Goal: Task Accomplishment & Management: Complete application form

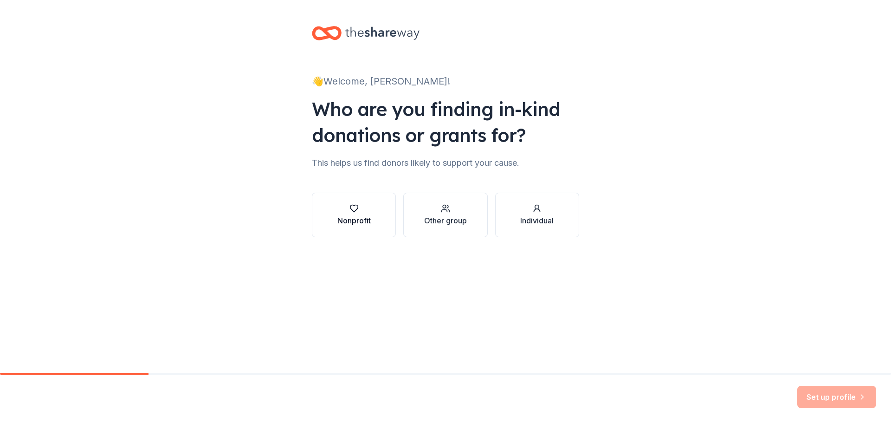
click at [356, 211] on icon "button" at bounding box center [353, 208] width 9 height 9
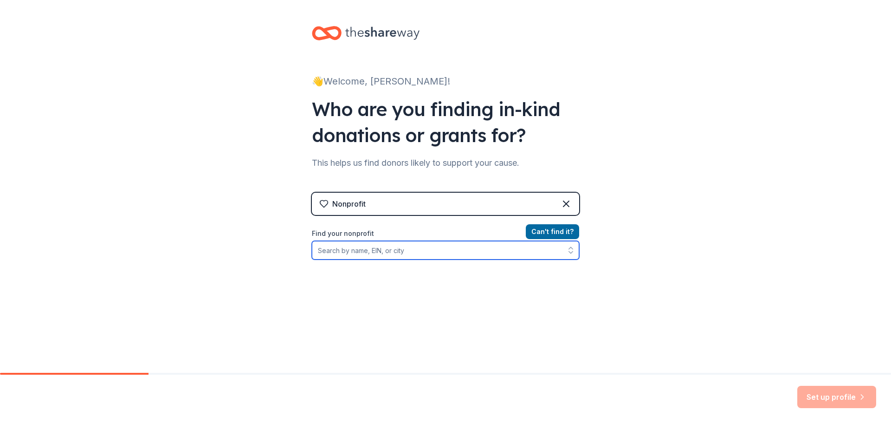
click at [378, 257] on input "Find your nonprofit" at bounding box center [445, 250] width 267 height 19
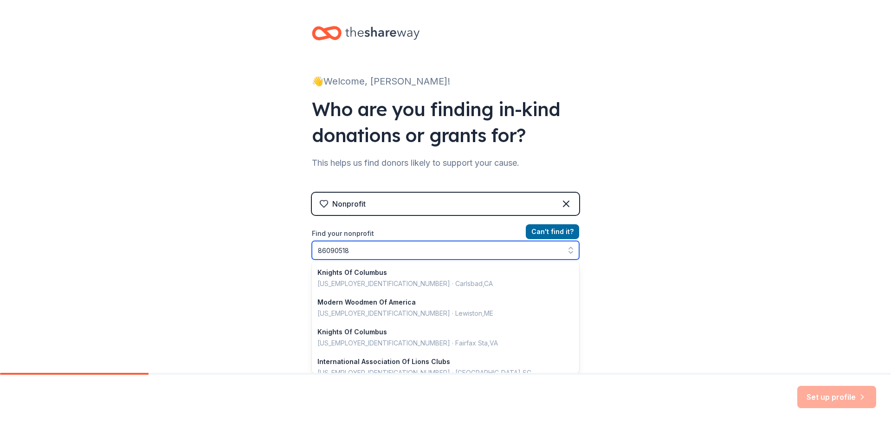
type input "860905180"
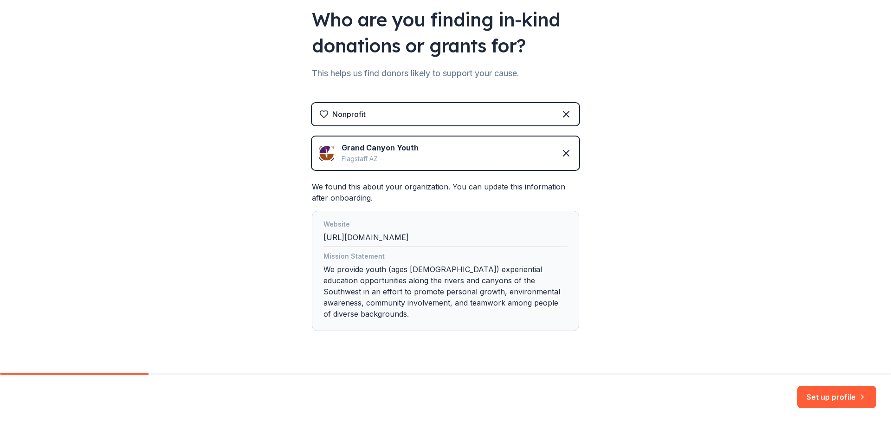
scroll to position [100, 0]
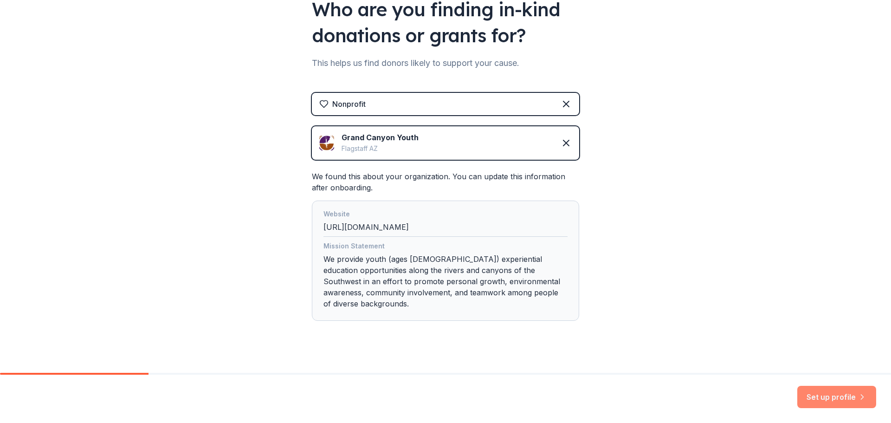
click at [836, 397] on button "Set up profile" at bounding box center [836, 397] width 79 height 22
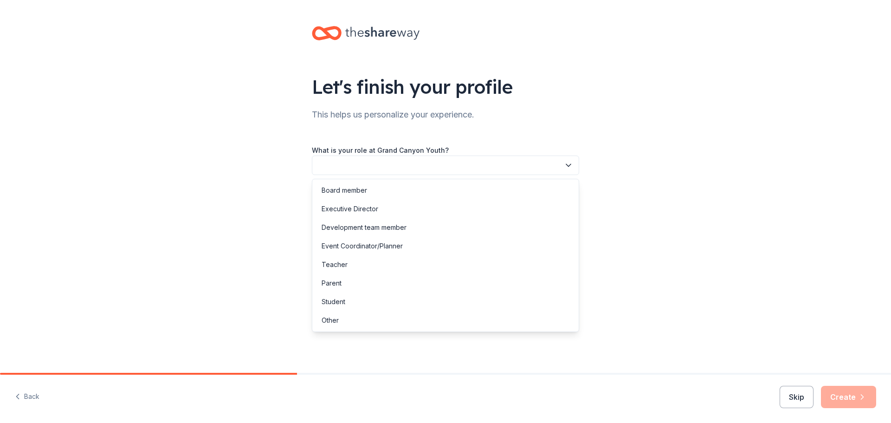
click at [403, 162] on button "button" at bounding box center [445, 164] width 267 height 19
click at [379, 228] on div "Development team member" at bounding box center [364, 227] width 85 height 11
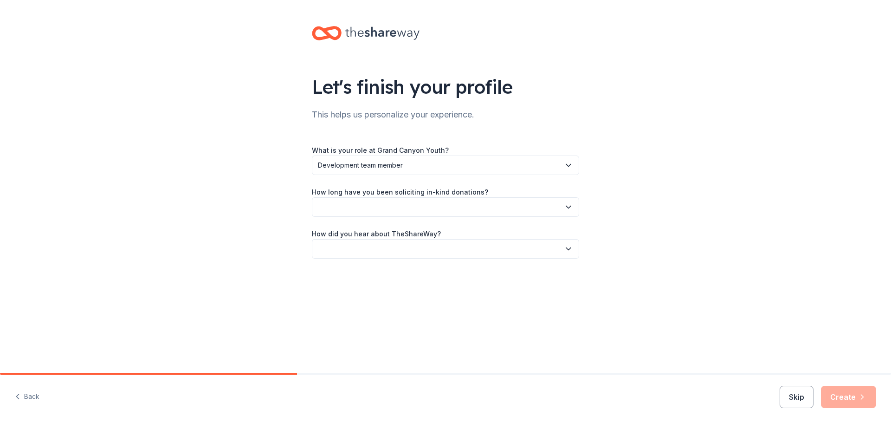
click at [385, 166] on span "Development team member" at bounding box center [439, 165] width 242 height 11
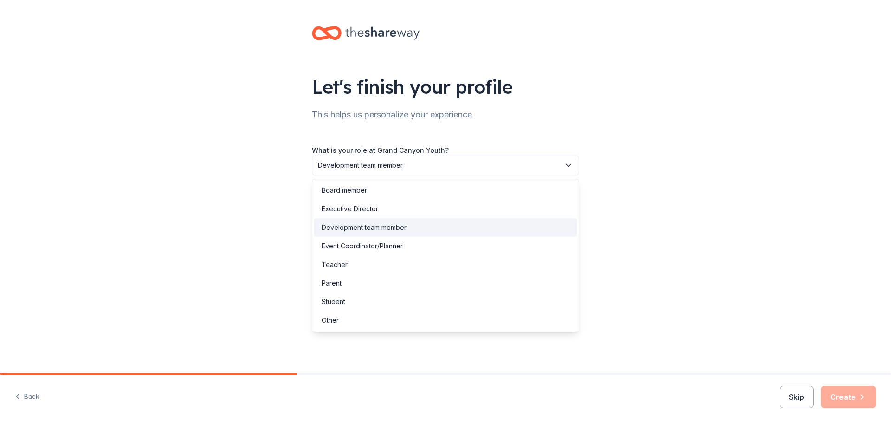
click at [385, 166] on span "Development team member" at bounding box center [439, 165] width 242 height 11
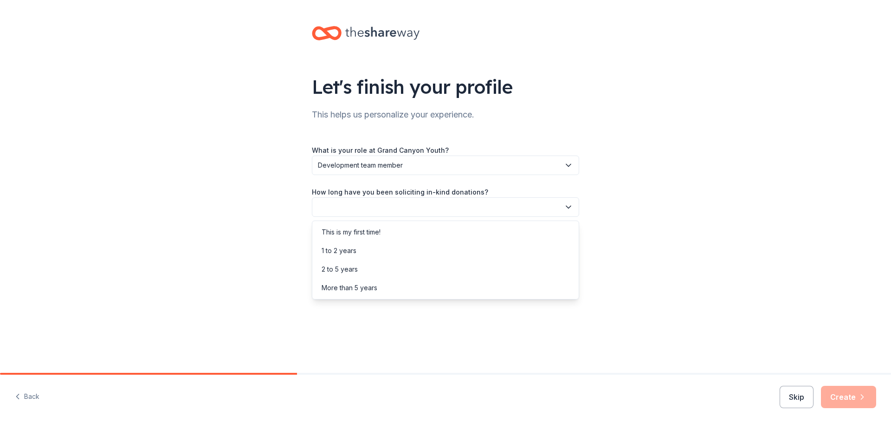
click at [387, 201] on button "button" at bounding box center [445, 206] width 267 height 19
click at [359, 265] on div "2 to 5 years" at bounding box center [445, 269] width 263 height 19
click at [353, 240] on button "button" at bounding box center [445, 248] width 267 height 19
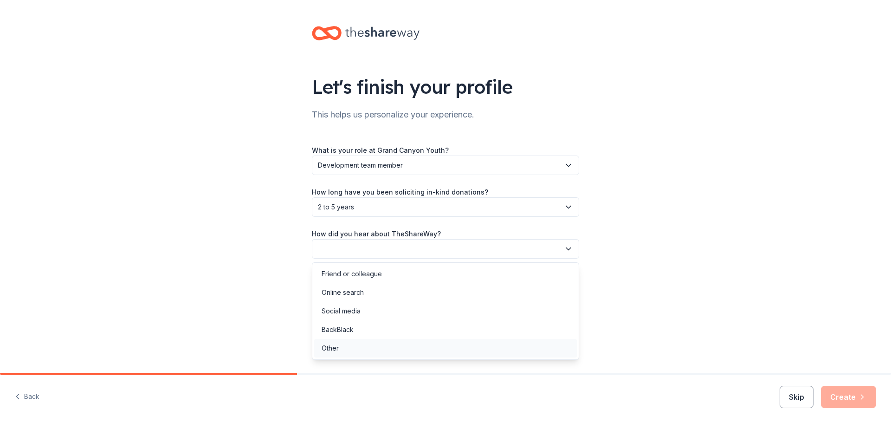
click at [338, 354] on div "Other" at bounding box center [445, 348] width 263 height 19
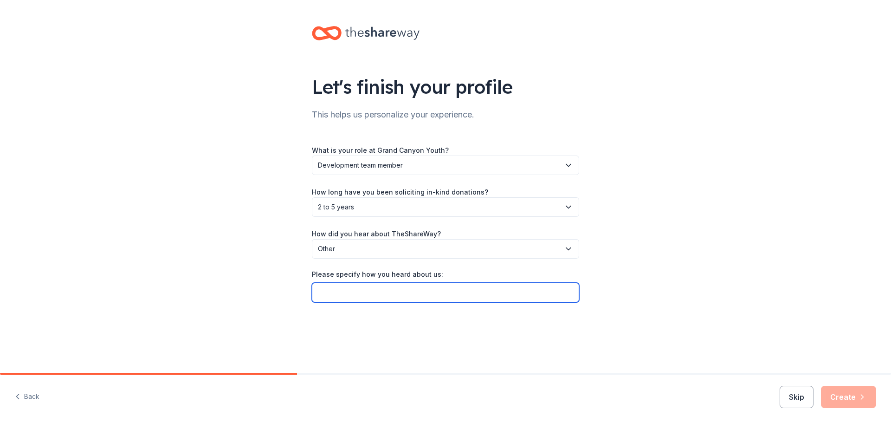
click at [337, 295] on input "Please specify how you heard about us:" at bounding box center [445, 292] width 267 height 19
type input "[PERSON_NAME] at Fundraising Bootcamp"
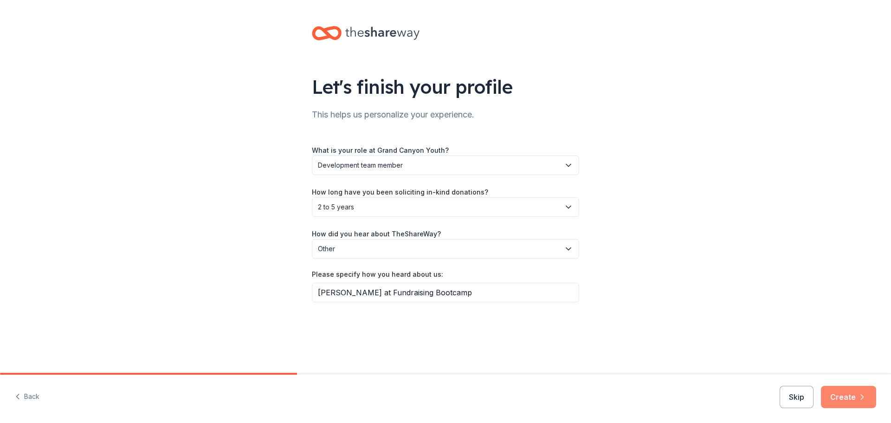
click at [844, 398] on button "Create" at bounding box center [848, 397] width 55 height 22
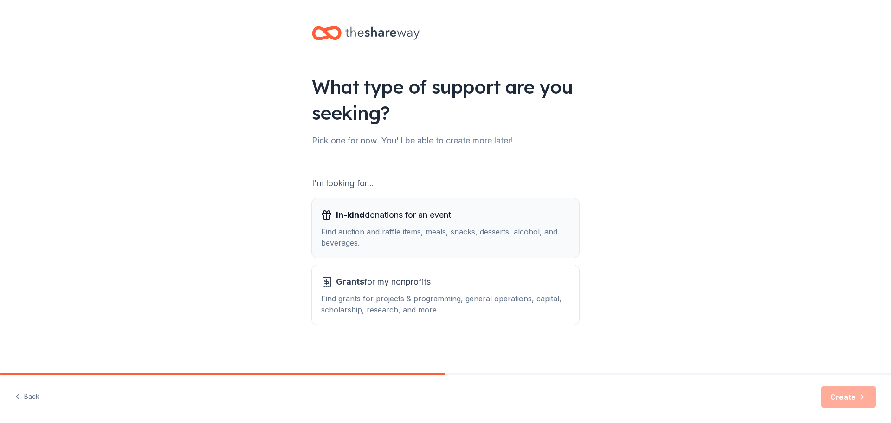
click at [365, 223] on div "In-kind donations for an event Find auction and raffle items, meals, snacks, de…" at bounding box center [445, 227] width 249 height 41
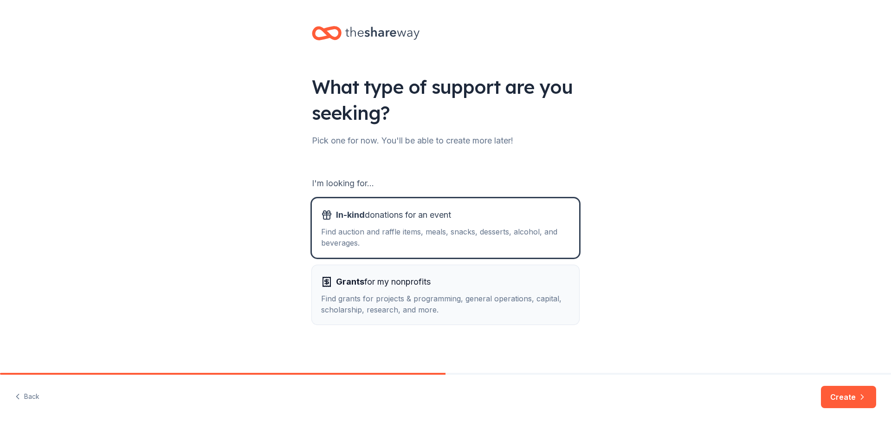
click at [367, 288] on span "Grants for my nonprofits" at bounding box center [383, 281] width 95 height 15
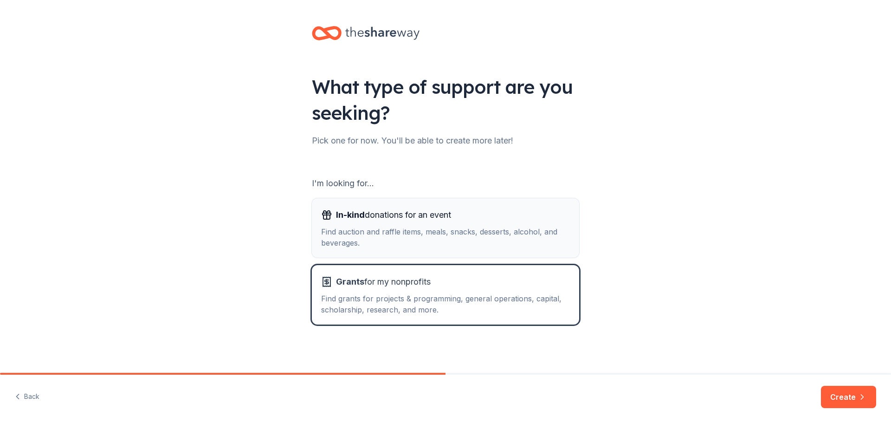
click at [378, 246] on div "Find auction and raffle items, meals, snacks, desserts, alcohol, and beverages." at bounding box center [445, 237] width 249 height 22
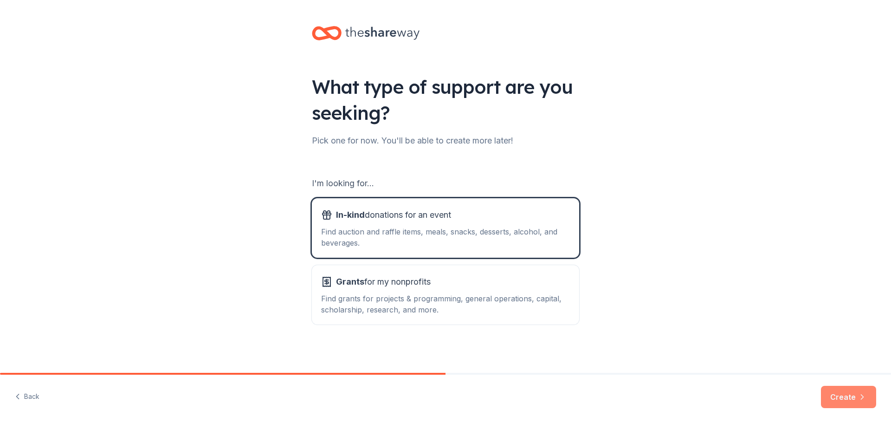
click at [841, 397] on button "Create" at bounding box center [848, 397] width 55 height 22
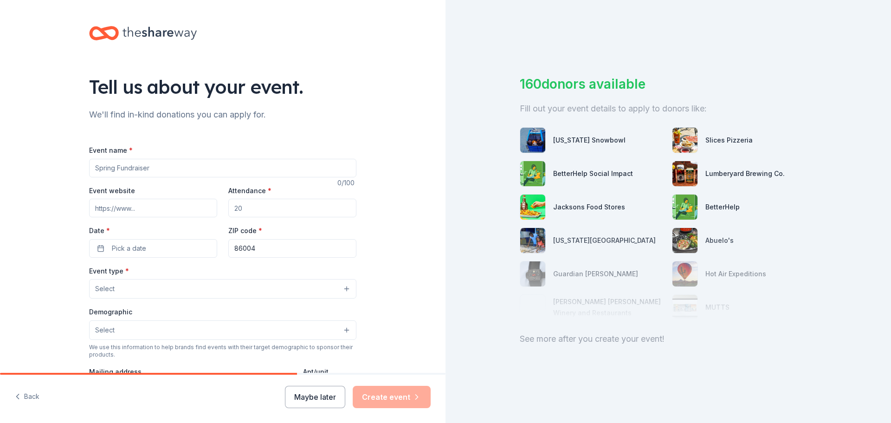
click at [160, 172] on input "Event name *" at bounding box center [222, 168] width 267 height 19
type input "River Tales: An Evening of Storytelling"
click at [159, 212] on input "Event website" at bounding box center [153, 208] width 128 height 19
type input "[DOMAIN_NAME]/2025RiverTales"
drag, startPoint x: 254, startPoint y: 213, endPoint x: 231, endPoint y: 215, distance: 23.7
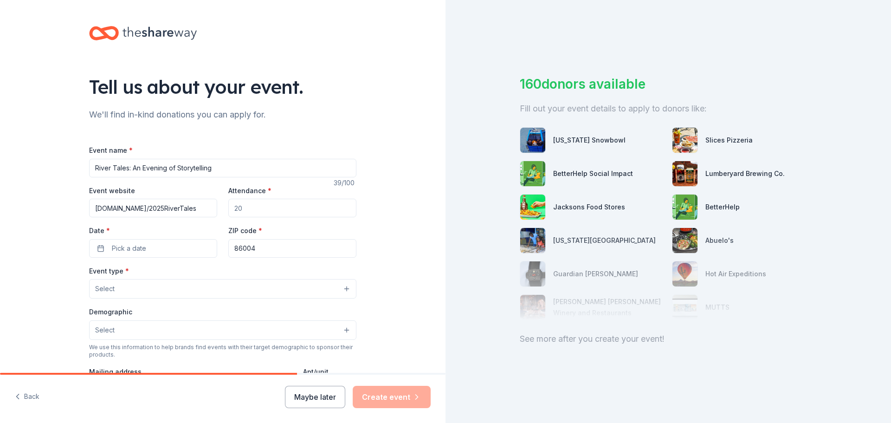
click at [231, 215] on input "Attendance *" at bounding box center [292, 208] width 128 height 19
drag, startPoint x: 242, startPoint y: 207, endPoint x: 227, endPoint y: 208, distance: 15.0
click at [228, 208] on input "Attendance *" at bounding box center [292, 208] width 128 height 19
drag, startPoint x: 233, startPoint y: 207, endPoint x: 252, endPoint y: 207, distance: 20.0
click at [252, 207] on input "Attendance *" at bounding box center [292, 208] width 128 height 19
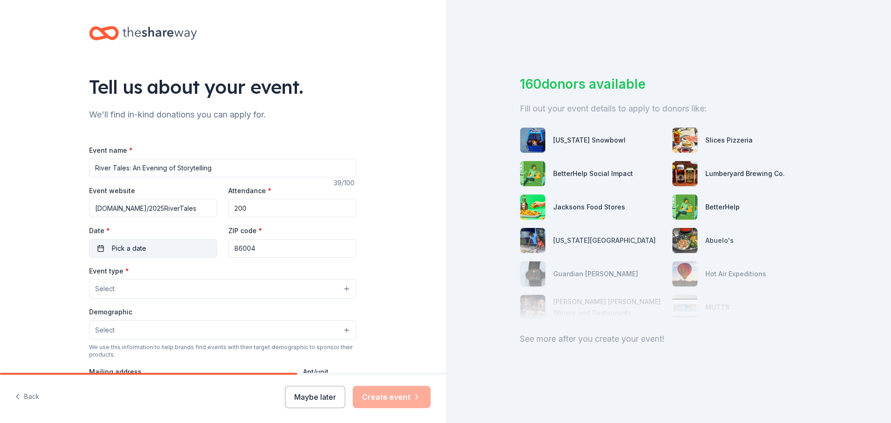
type input "200"
click at [160, 243] on button "Pick a date" at bounding box center [153, 248] width 128 height 19
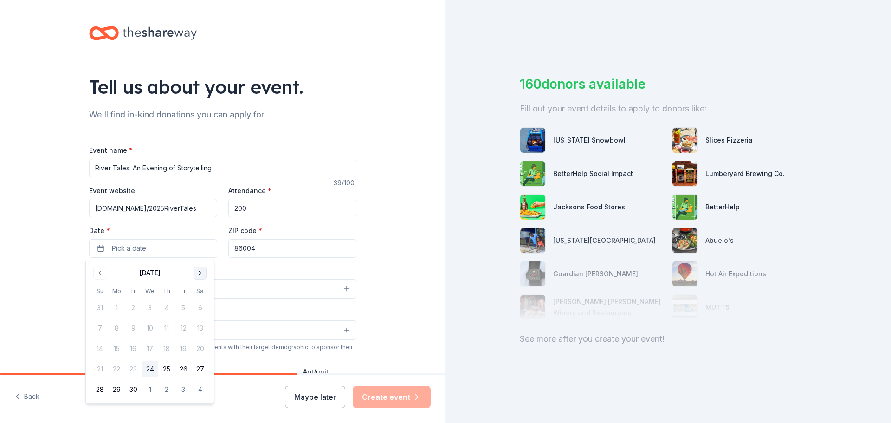
click at [198, 278] on button "Go to next month" at bounding box center [200, 272] width 13 height 13
click at [207, 369] on button "25" at bounding box center [200, 369] width 17 height 17
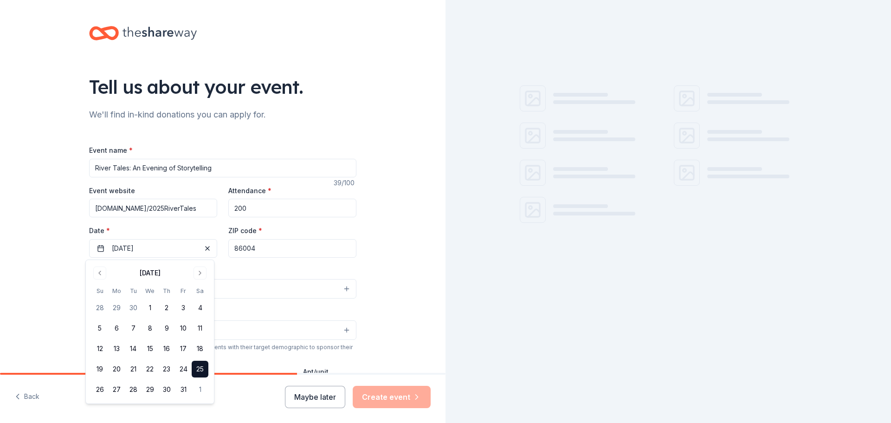
click at [251, 267] on div "Event type * Select" at bounding box center [222, 282] width 267 height 34
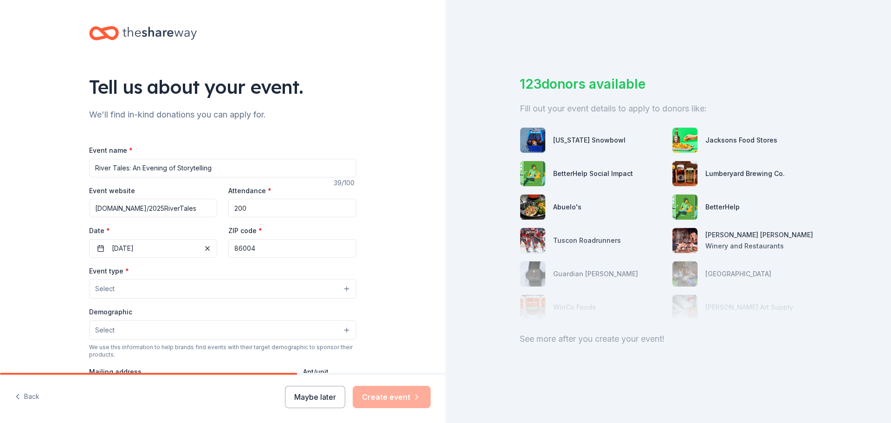
click at [152, 291] on button "Select" at bounding box center [222, 288] width 267 height 19
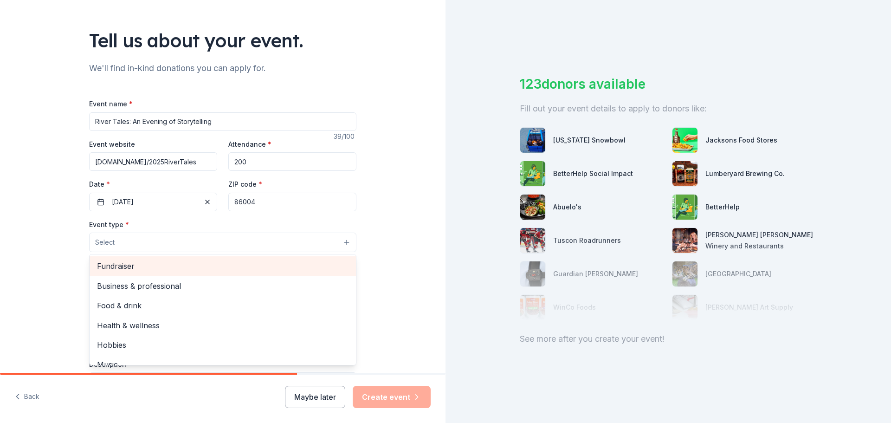
click at [149, 266] on span "Fundraiser" at bounding box center [223, 266] width 252 height 12
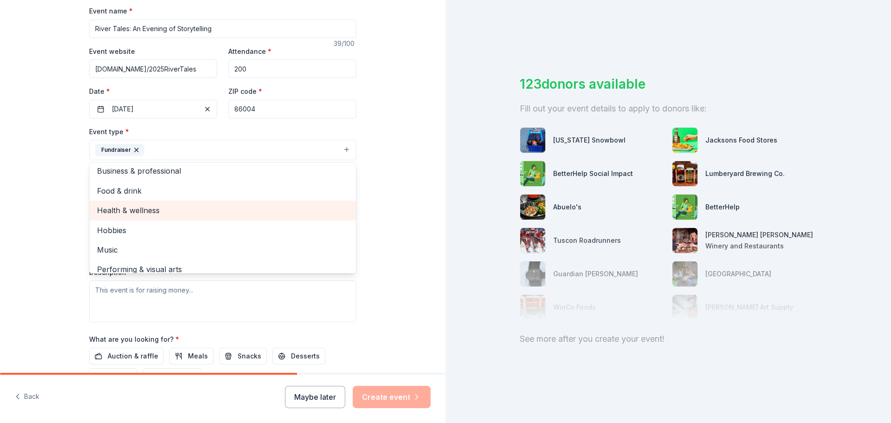
scroll to position [0, 0]
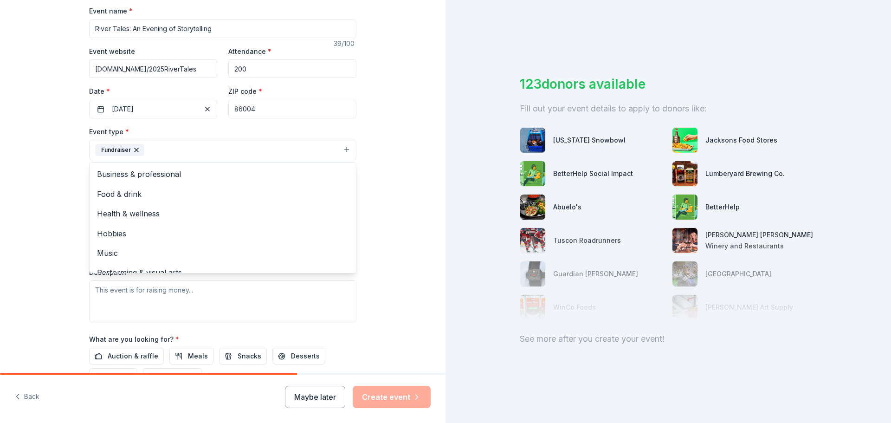
click at [41, 212] on div "Tell us about your event. We'll find in-kind donations you can apply for. Event…" at bounding box center [223, 170] width 446 height 619
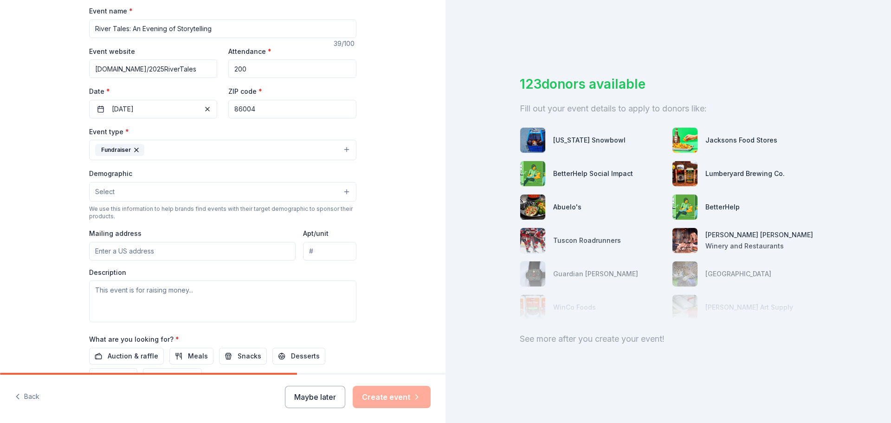
click at [112, 188] on button "Select" at bounding box center [222, 191] width 267 height 19
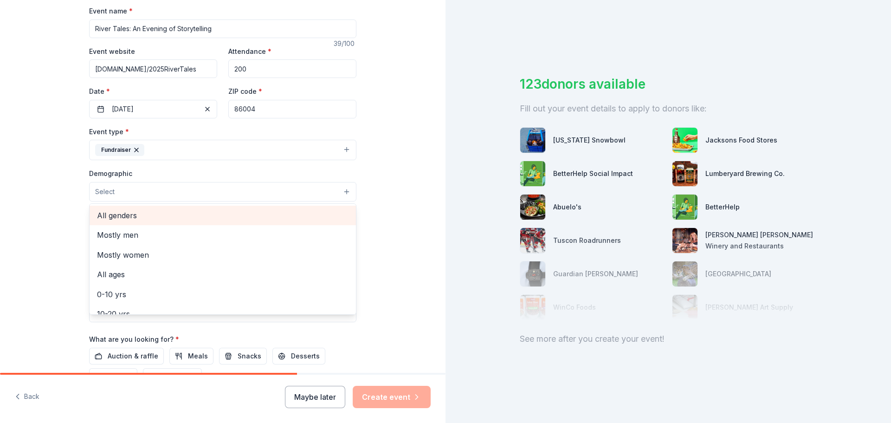
click at [137, 214] on span "All genders" at bounding box center [223, 215] width 252 height 12
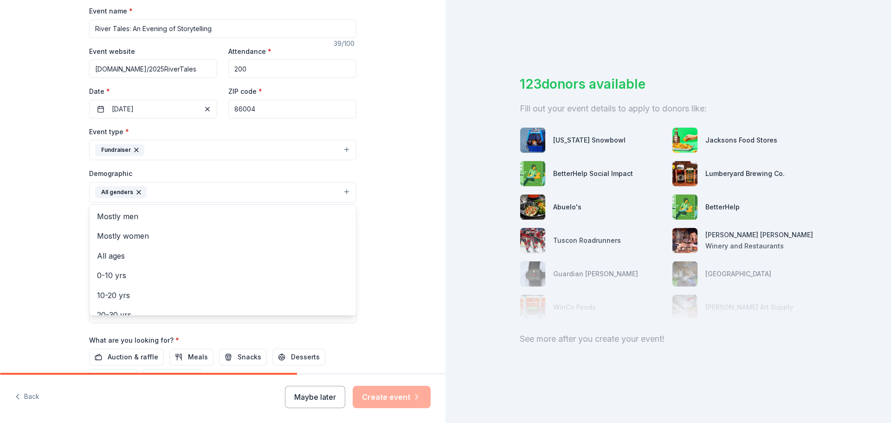
click at [161, 195] on button "All genders" at bounding box center [222, 192] width 267 height 20
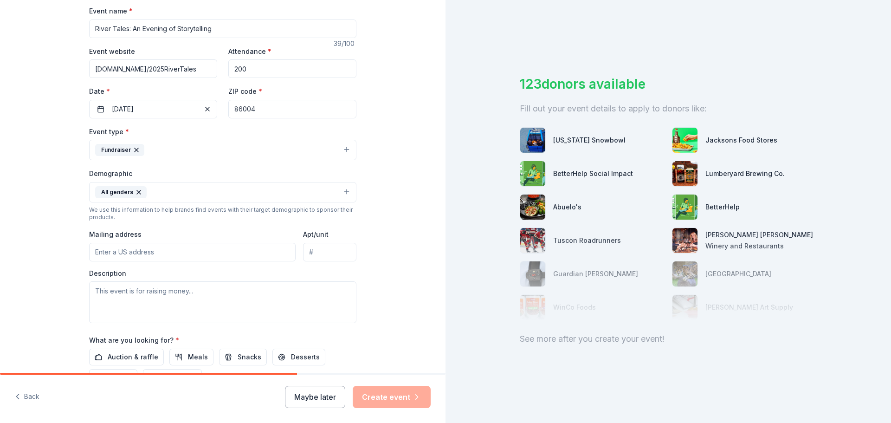
click at [151, 193] on button "All genders" at bounding box center [222, 192] width 267 height 20
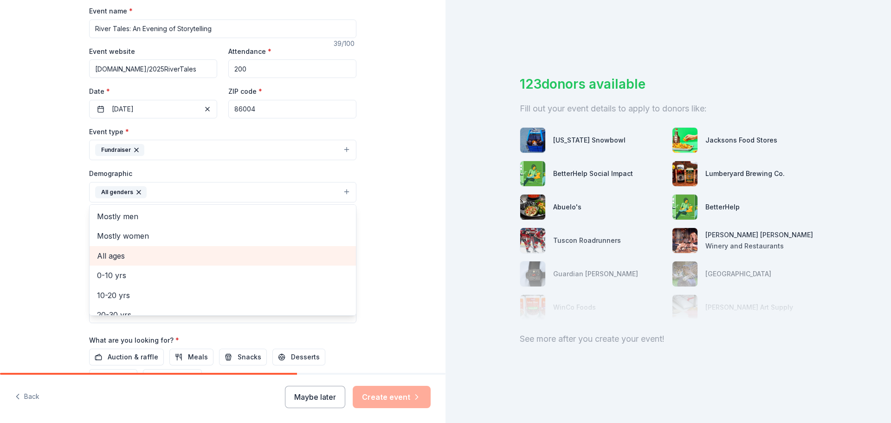
click at [146, 256] on span "All ages" at bounding box center [223, 256] width 252 height 12
click at [46, 226] on div "Tell us about your event. We'll find in-kind donations you can apply for. Event…" at bounding box center [223, 171] width 446 height 620
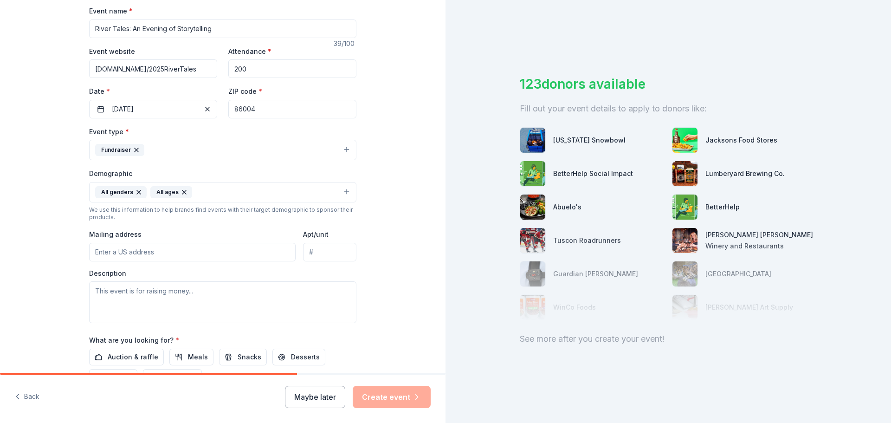
click at [126, 248] on input "Mailing address" at bounding box center [192, 252] width 207 height 19
click at [199, 291] on textarea at bounding box center [222, 302] width 267 height 42
click at [173, 256] on input "[STREET_ADDRESS]" at bounding box center [192, 252] width 207 height 19
click at [178, 248] on input "[STREET_ADDRESS]" at bounding box center [192, 252] width 207 height 19
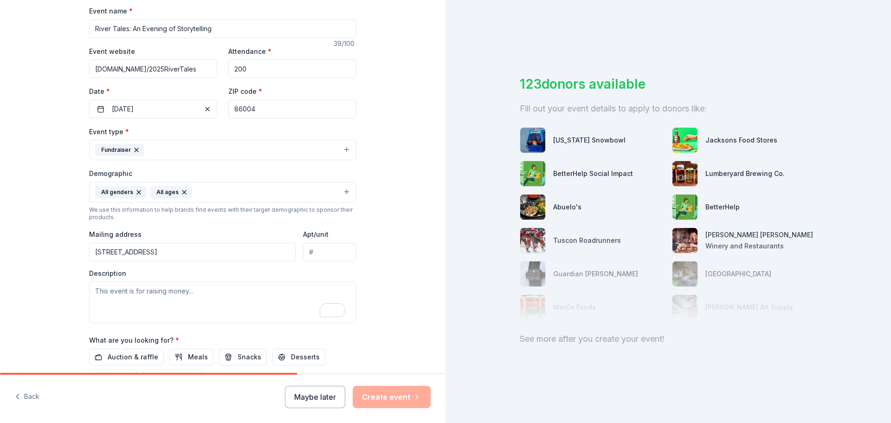
click at [129, 252] on input "[STREET_ADDRESS]" at bounding box center [192, 252] width 207 height 19
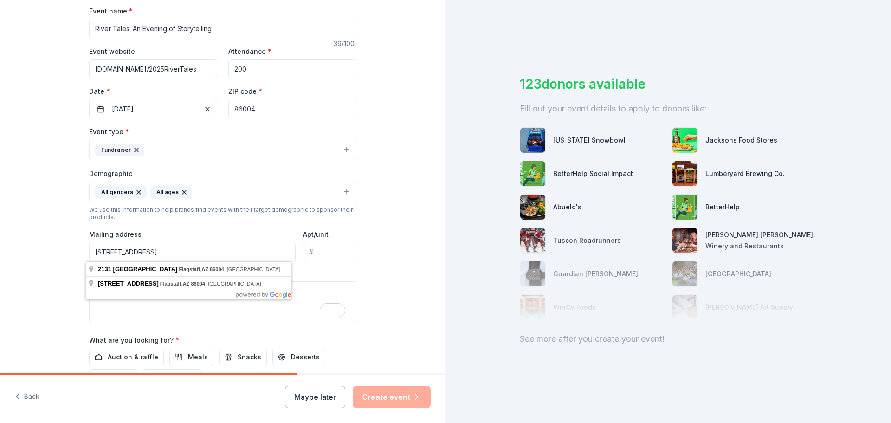
type input "[STREET_ADDRESS]"
click at [0, 256] on div "Tell us about your event. We'll find in-kind donations you can apply for. Event…" at bounding box center [223, 171] width 446 height 620
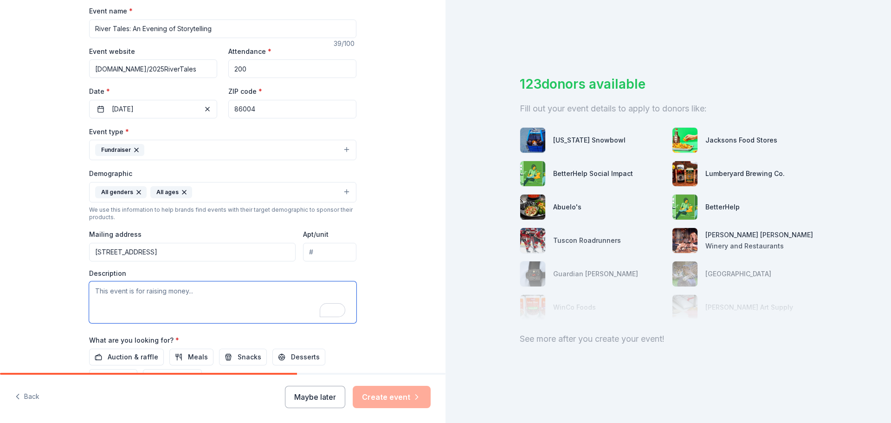
click at [132, 296] on textarea "To enrich screen reader interactions, please activate Accessibility in Grammarl…" at bounding box center [222, 302] width 267 height 42
click at [123, 289] on textarea "This event includes an online fundraiser with" at bounding box center [222, 302] width 267 height 42
click at [239, 301] on textarea "All proceeds from this event support getting youth outside on educational exped…" at bounding box center [222, 302] width 267 height 42
click at [240, 301] on textarea "All proceeds from this event support getting youth outside on educational exped…" at bounding box center [222, 302] width 267 height 42
click at [242, 299] on textarea "All proceeds from this event support getting youth outside on educational exped…" at bounding box center [222, 302] width 267 height 42
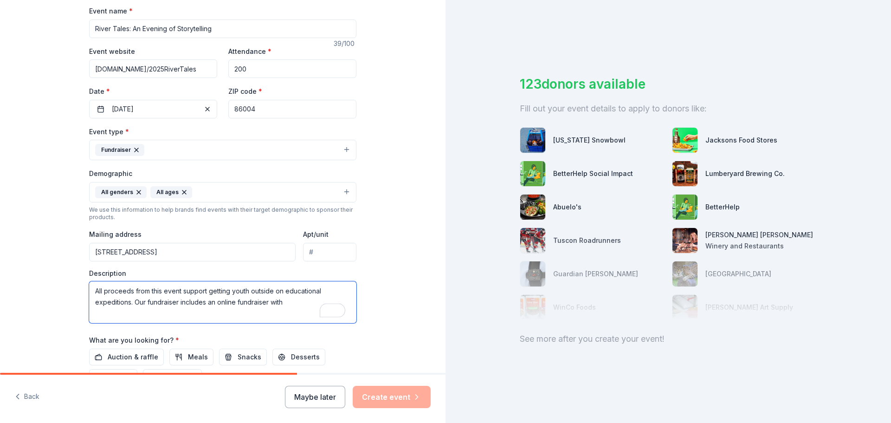
click at [242, 299] on textarea "All proceeds from this event support getting youth outside on educational exped…" at bounding box center [222, 302] width 267 height 42
click at [287, 303] on textarea "All proceeds from this event support getting youth outside on educational exped…" at bounding box center [222, 302] width 267 height 42
click at [258, 303] on textarea "All proceeds from this event support getting youth outside on educational exped…" at bounding box center [222, 302] width 267 height 42
click at [239, 317] on textarea "All proceeds from this event support getting youth outside on educational exped…" at bounding box center [222, 302] width 267 height 42
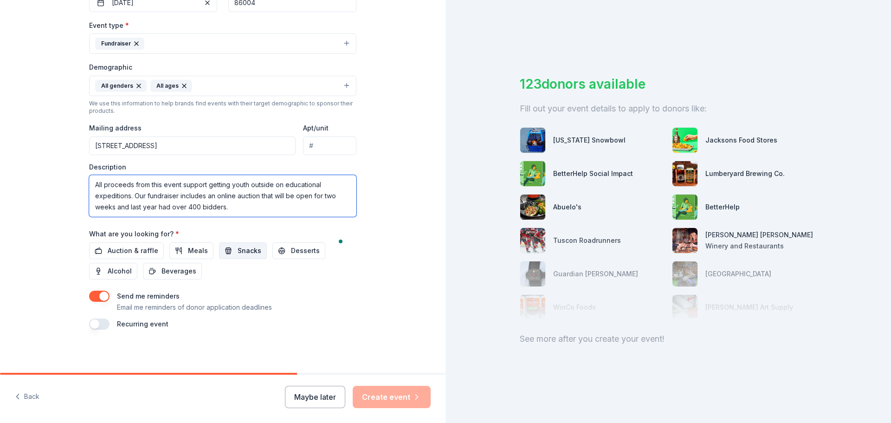
scroll to position [0, 0]
type textarea "All proceeds from this event support getting youth outside on educational exped…"
click at [133, 247] on span "Auction & raffle" at bounding box center [133, 249] width 51 height 11
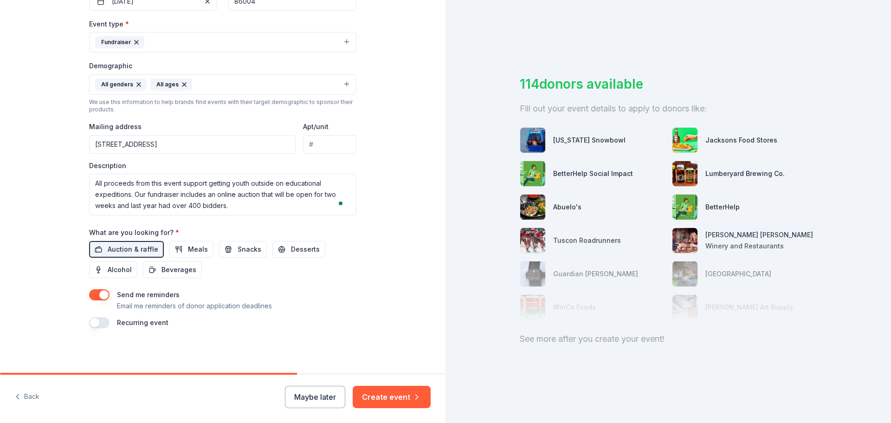
click at [101, 325] on button "button" at bounding box center [99, 322] width 20 height 11
click at [313, 318] on div "Recurring event This is a recurring event. The next event is in:" at bounding box center [222, 328] width 267 height 22
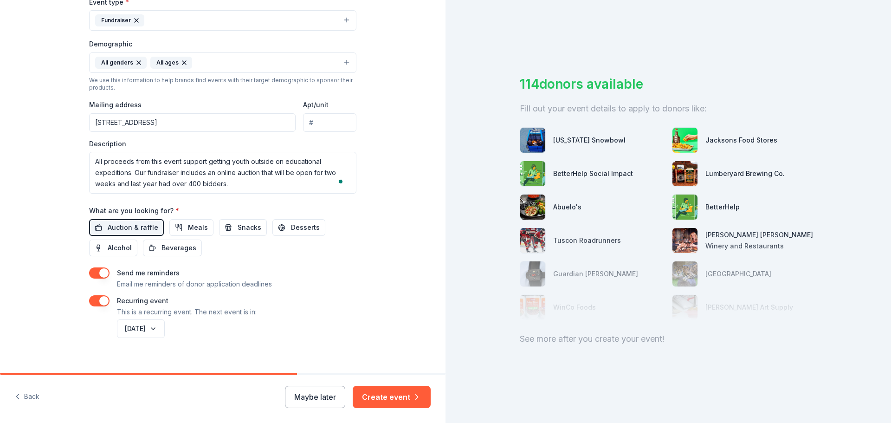
scroll to position [280, 0]
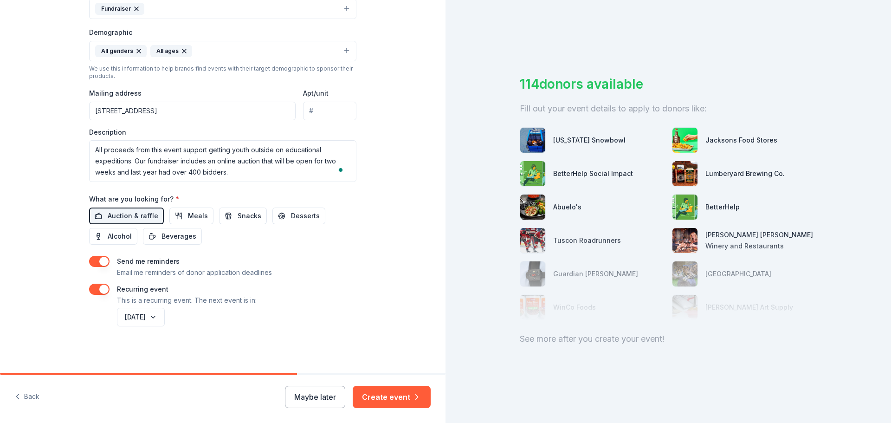
click at [404, 389] on button "Create event" at bounding box center [392, 397] width 78 height 22
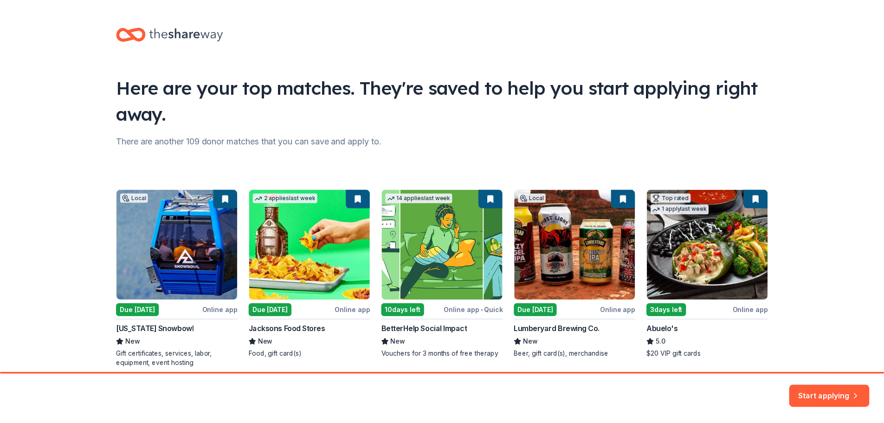
scroll to position [40, 0]
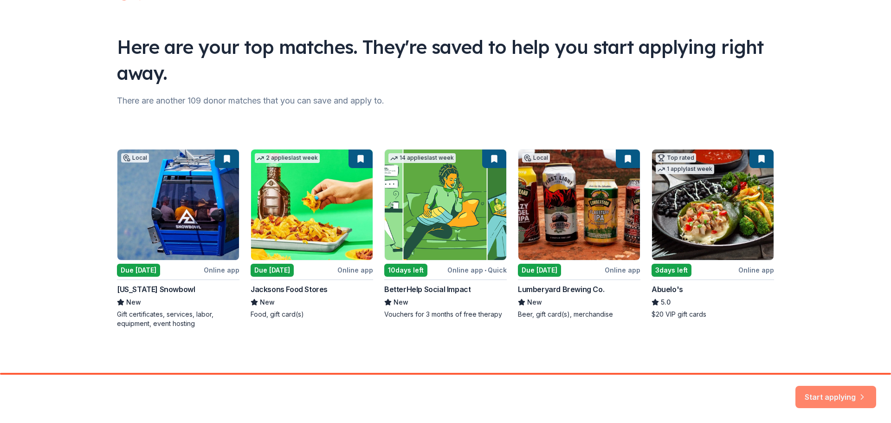
click at [837, 393] on button "Start applying" at bounding box center [835, 391] width 81 height 22
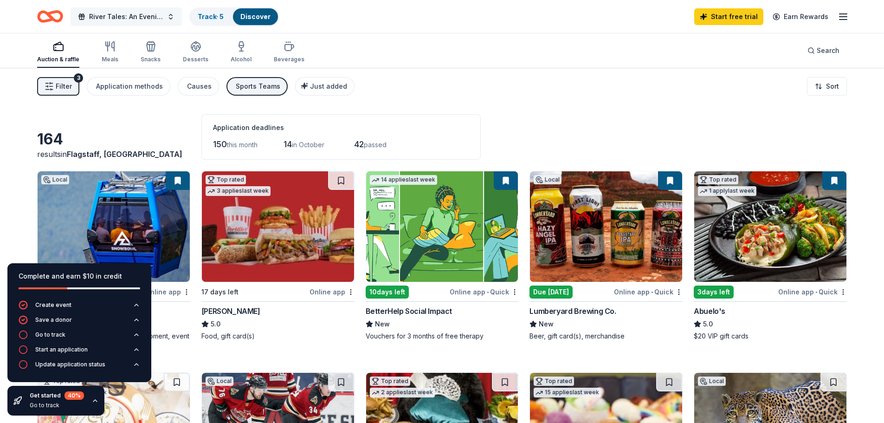
click at [130, 15] on span "River Tales: An Evening of Storytelling" at bounding box center [126, 16] width 74 height 11
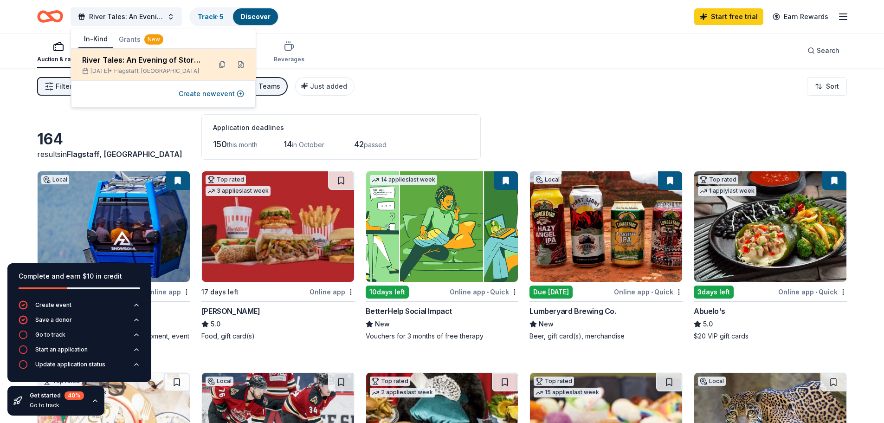
click at [163, 61] on div "River Tales: An Evening of Storytelling" at bounding box center [143, 59] width 122 height 11
click at [243, 64] on button at bounding box center [240, 64] width 15 height 15
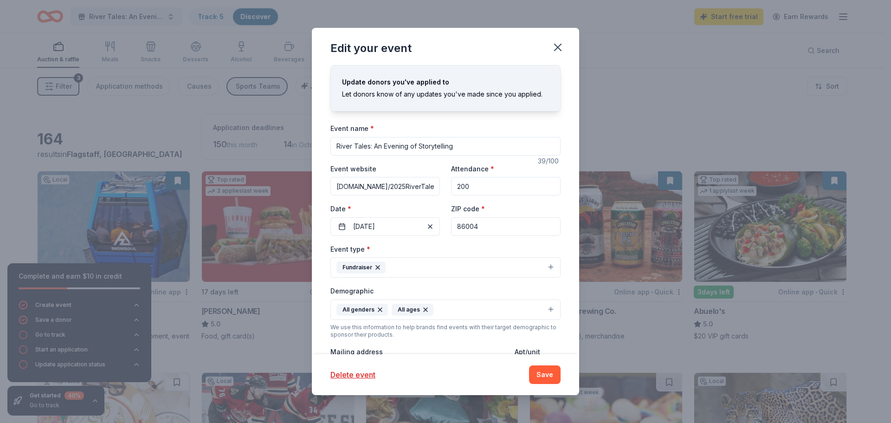
click at [474, 146] on input "River Tales: An Evening of Storytelling" at bounding box center [445, 146] width 230 height 19
drag, startPoint x: 456, startPoint y: 147, endPoint x: 370, endPoint y: 149, distance: 85.4
click at [370, 149] on input "River Tales: An Evening of Storytelling Online Auction" at bounding box center [445, 146] width 230 height 19
type input "River Tales Online Auction"
click at [375, 186] on input "[DOMAIN_NAME]/2025RiverTales" at bounding box center [385, 186] width 110 height 19
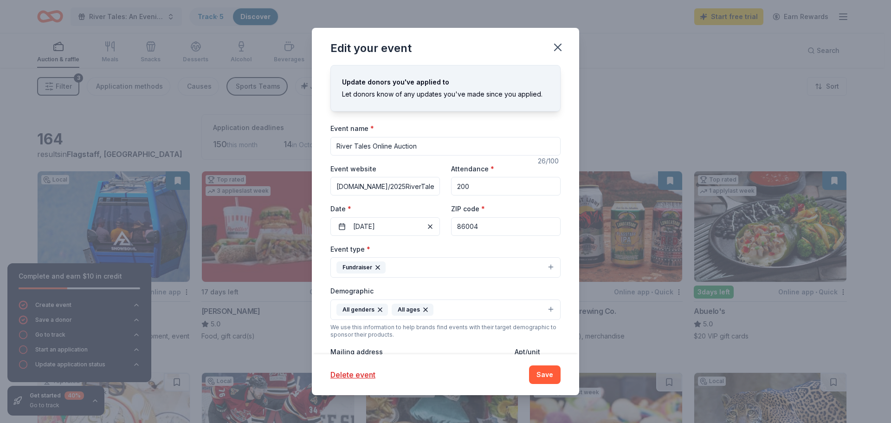
click at [375, 186] on input "[DOMAIN_NAME]/2025RiverTales" at bounding box center [385, 186] width 110 height 19
click at [466, 186] on input "200" at bounding box center [506, 186] width 110 height 19
drag, startPoint x: 466, startPoint y: 186, endPoint x: 422, endPoint y: 188, distance: 44.2
click at [422, 188] on div "Event website [DOMAIN_NAME]/2025RiverTales Attendance * 200 Date * [DATE] ZIP c…" at bounding box center [445, 199] width 230 height 73
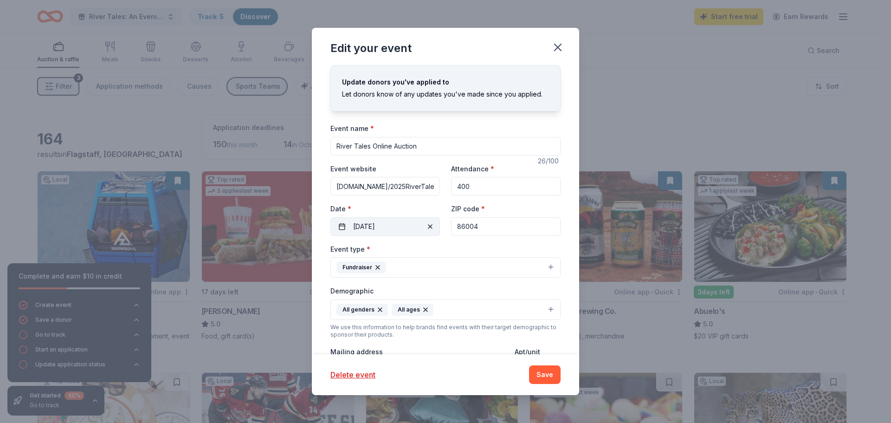
type input "400"
click at [427, 226] on span "button" at bounding box center [430, 226] width 11 height 11
click at [427, 226] on button "Pick a date" at bounding box center [385, 226] width 110 height 19
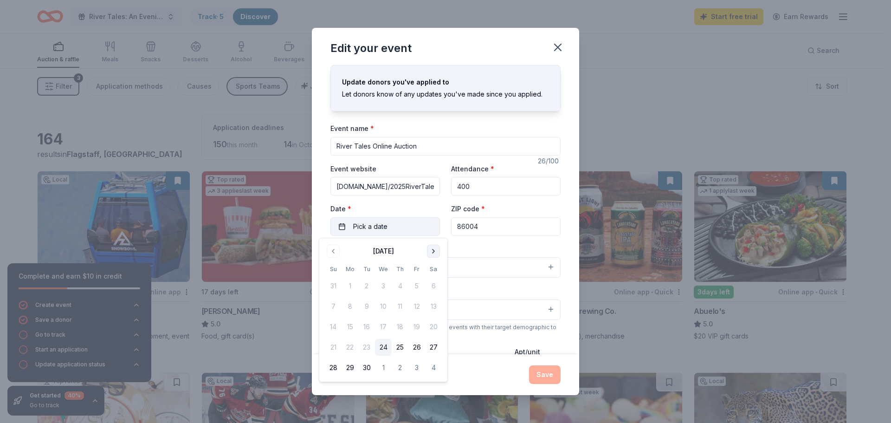
click at [433, 248] on button "Go to next month" at bounding box center [433, 251] width 13 height 13
click at [361, 328] on button "14" at bounding box center [366, 326] width 17 height 17
click at [478, 251] on div "Event type * Fundraiser" at bounding box center [445, 260] width 230 height 35
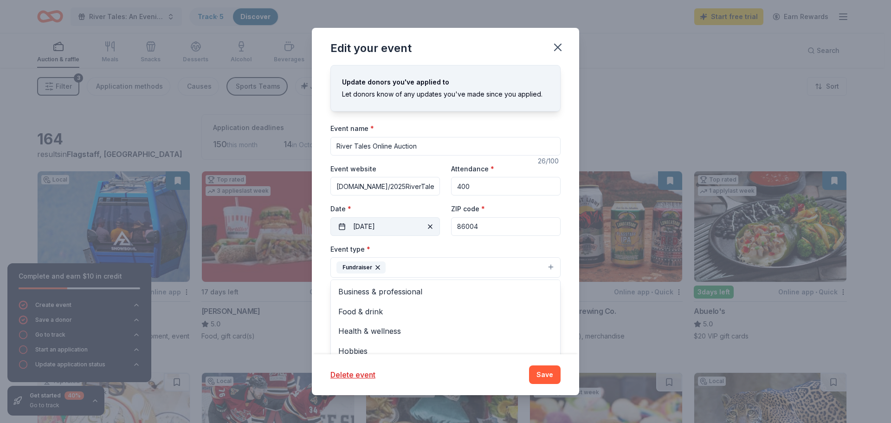
click at [398, 267] on button "Fundraiser" at bounding box center [445, 267] width 230 height 20
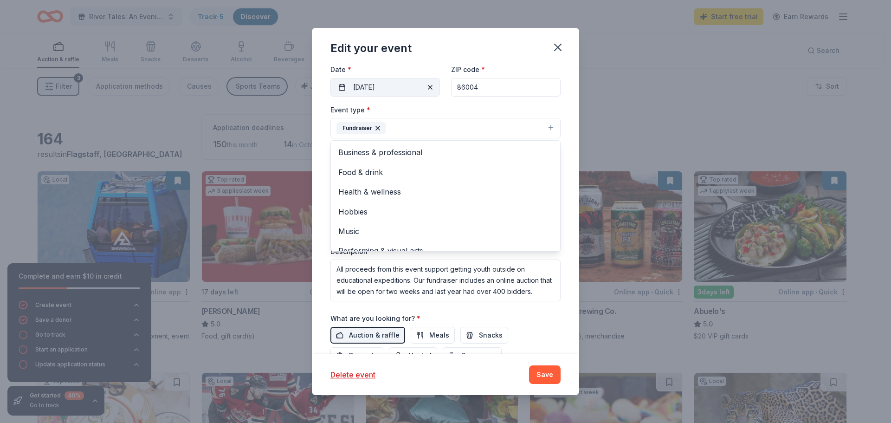
click at [324, 160] on div "Update donors you've applied to Let donors know of any updates you've made sinc…" at bounding box center [445, 209] width 267 height 289
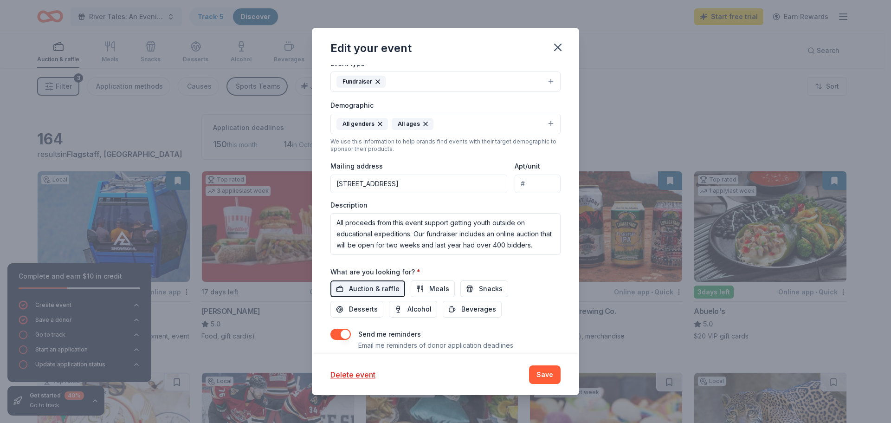
scroll to position [232, 0]
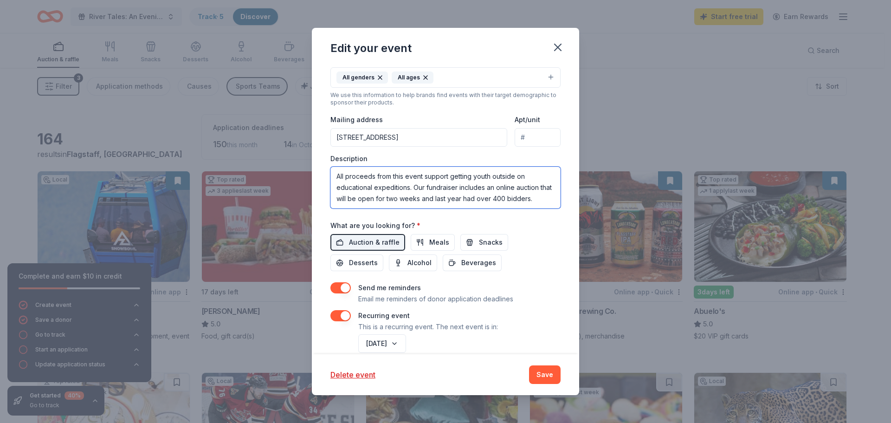
click at [434, 200] on textarea "All proceeds from this event support getting youth outside on educational exped…" at bounding box center [445, 188] width 230 height 42
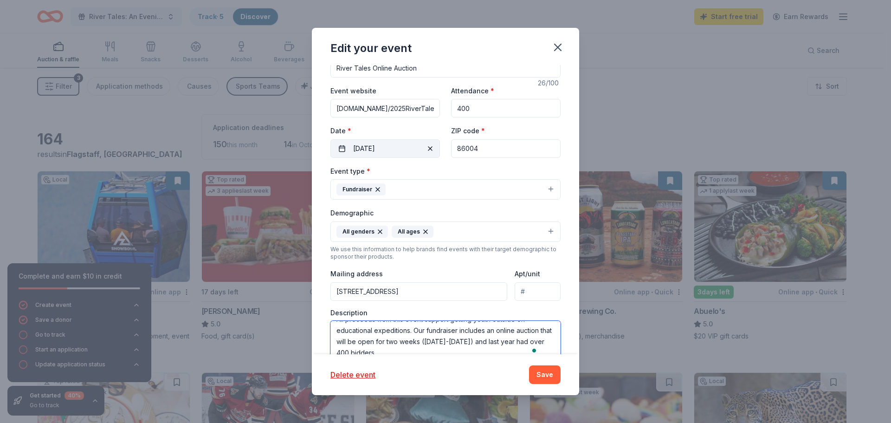
scroll to position [62, 0]
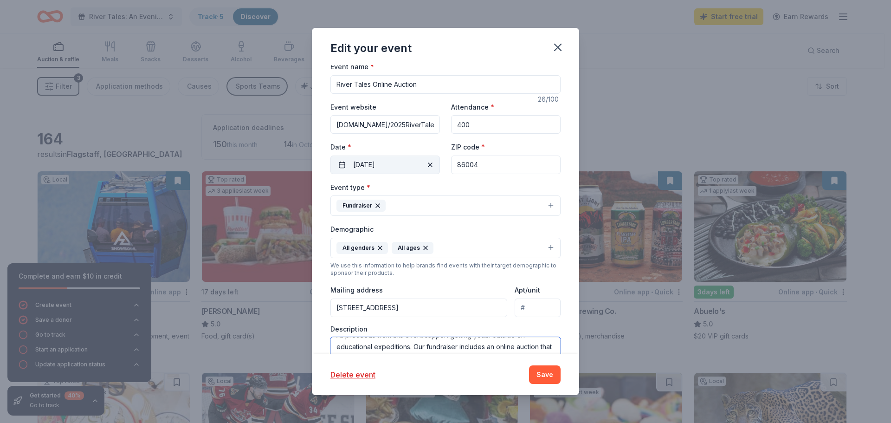
type textarea "All proceeds from this event support getting youth outside on educational exped…"
drag, startPoint x: 457, startPoint y: 126, endPoint x: 451, endPoint y: 125, distance: 6.1
click at [451, 125] on input "400" at bounding box center [506, 124] width 110 height 19
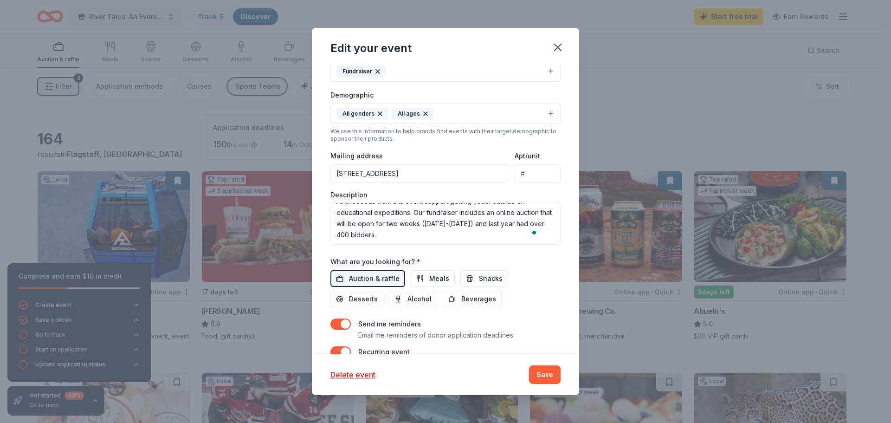
scroll to position [201, 0]
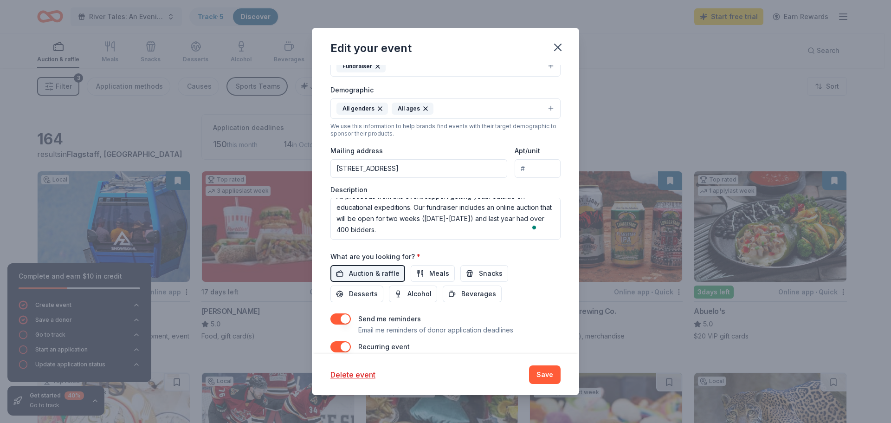
type input "200"
click at [438, 221] on textarea "All proceeds from this event support getting youth outside on educational exped…" at bounding box center [445, 219] width 230 height 42
click at [409, 224] on textarea "All proceeds from this event support getting youth outside on educational exped…" at bounding box center [445, 219] width 230 height 42
click at [408, 228] on textarea "All proceeds from this event support getting youth outside on educational exped…" at bounding box center [445, 219] width 230 height 42
drag, startPoint x: 378, startPoint y: 229, endPoint x: 388, endPoint y: 229, distance: 9.8
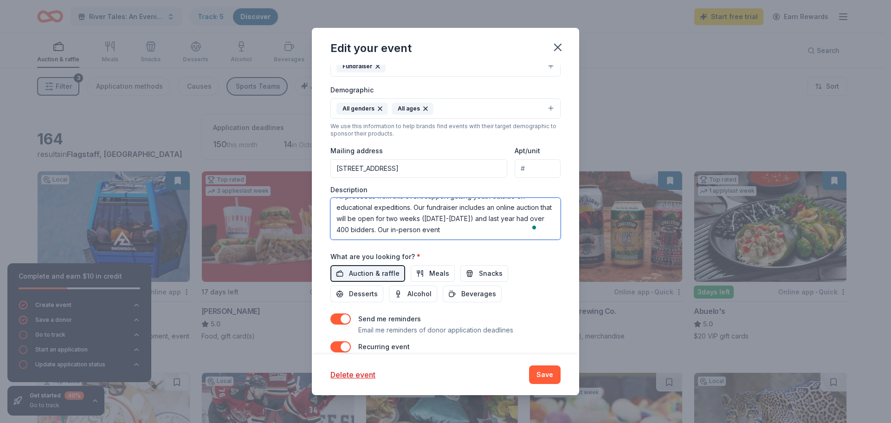
click at [388, 229] on textarea "All proceeds from this event support getting youth outside on educational exped…" at bounding box center [445, 219] width 230 height 42
click at [379, 229] on textarea "All proceeds from this event support getting youth outside on educational exped…" at bounding box center [445, 219] width 230 height 42
click at [426, 231] on textarea "All proceeds from this event support getting youth outside on educational exped…" at bounding box center [445, 219] width 230 height 42
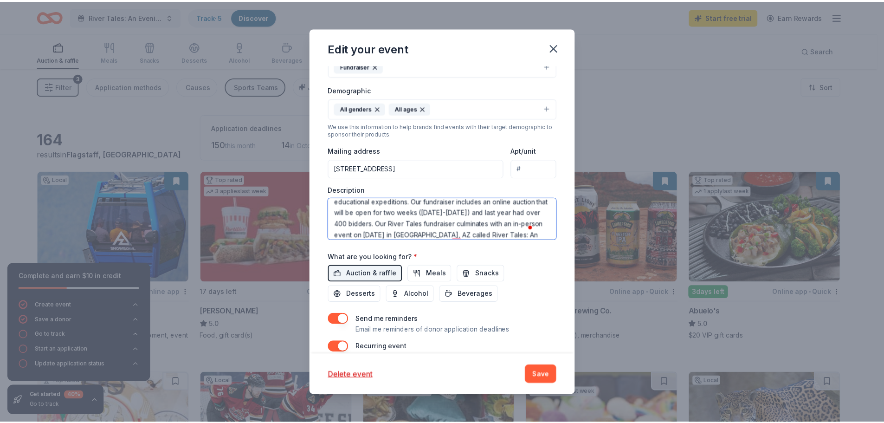
scroll to position [28, 0]
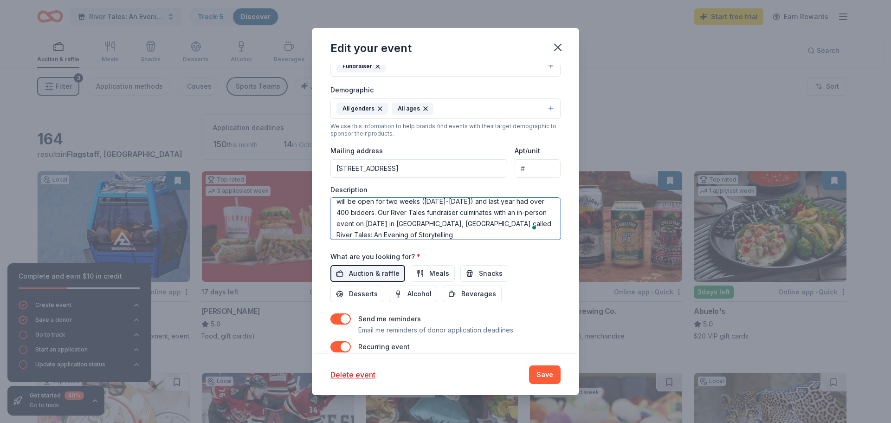
type textarea "All proceeds from this event support getting youth outside on educational exped…"
click at [540, 264] on div "What are you looking for? * Auction & raffle Meals Snacks Desserts Alcohol Beve…" at bounding box center [445, 277] width 230 height 52
click at [538, 374] on button "Save" at bounding box center [545, 374] width 32 height 19
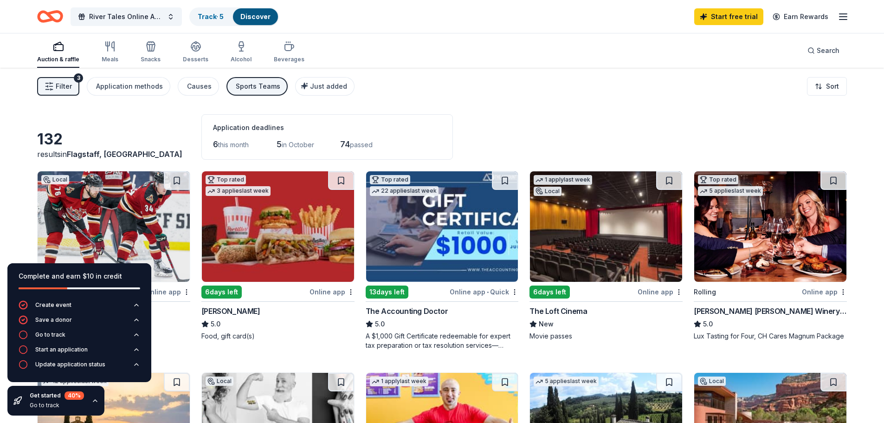
scroll to position [93, 0]
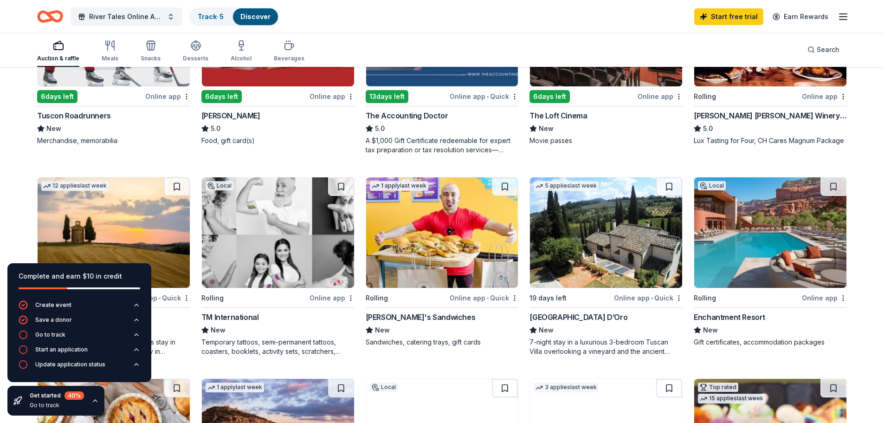
scroll to position [186, 0]
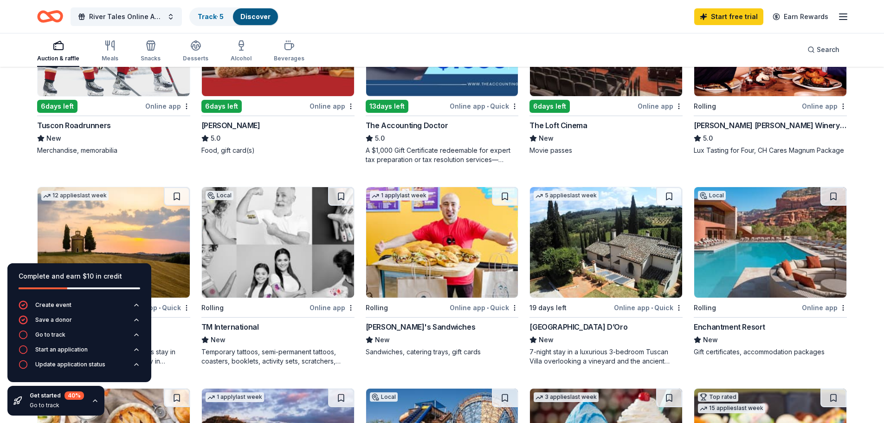
click at [728, 261] on img at bounding box center [770, 242] width 152 height 110
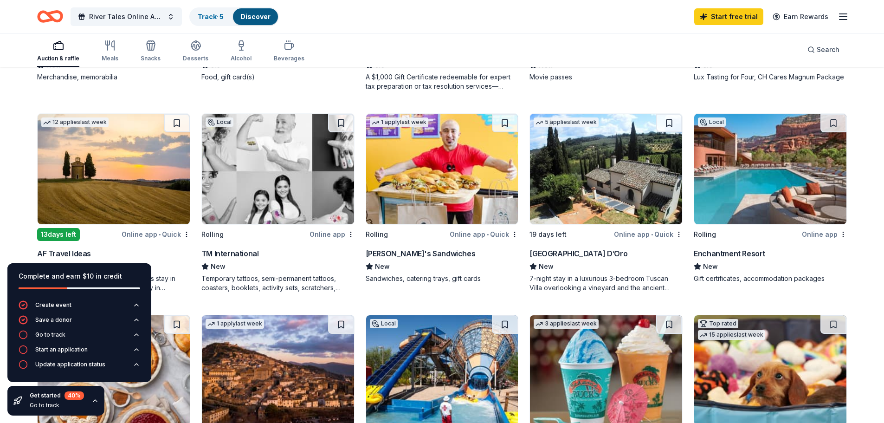
scroll to position [278, 0]
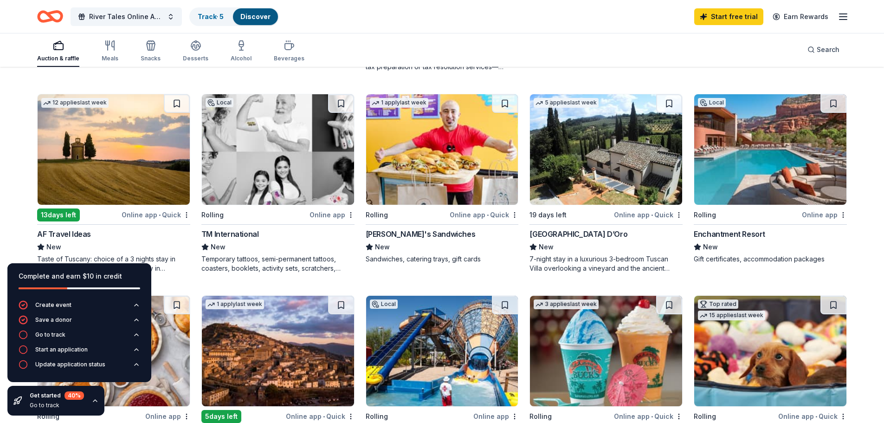
click at [18, 197] on div "132 results in [GEOGRAPHIC_DATA], [GEOGRAPHIC_DATA] Application deadlines 6 thi…" at bounding box center [442, 429] width 884 height 1281
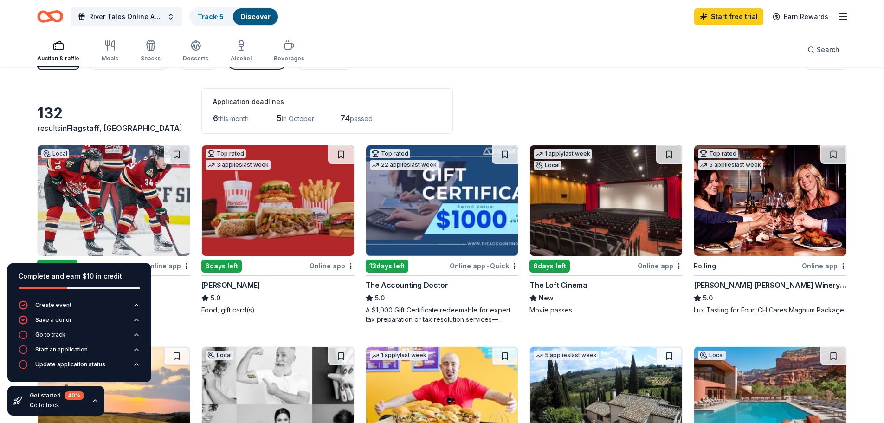
scroll to position [0, 0]
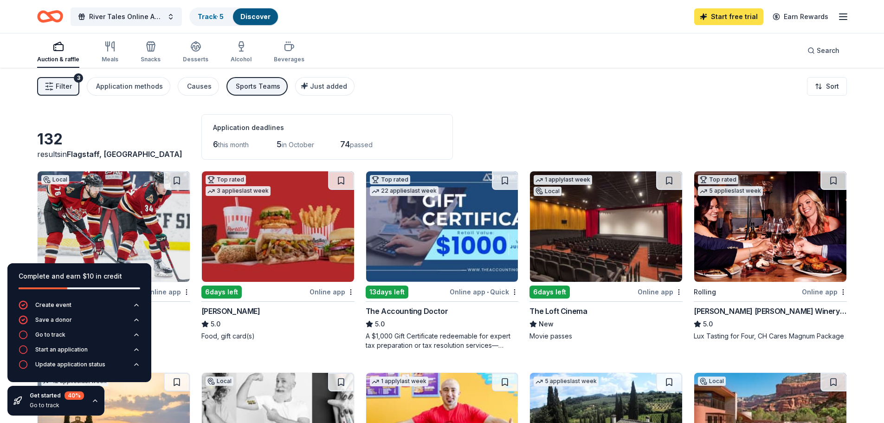
click at [731, 14] on link "Start free trial" at bounding box center [728, 16] width 69 height 17
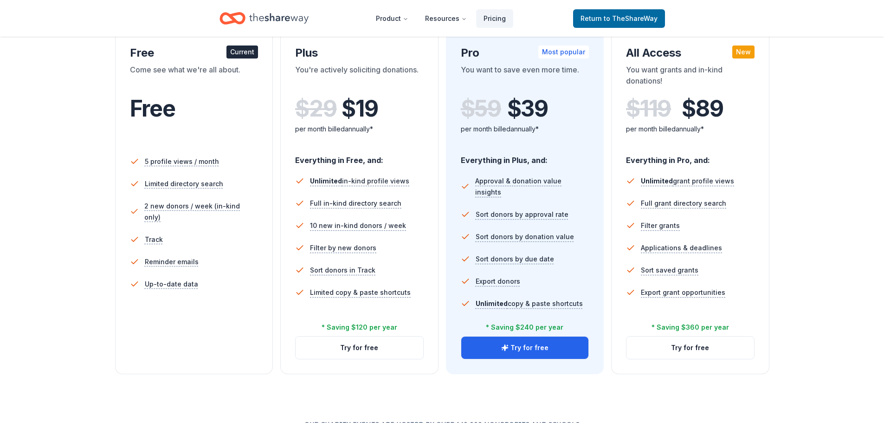
scroll to position [139, 0]
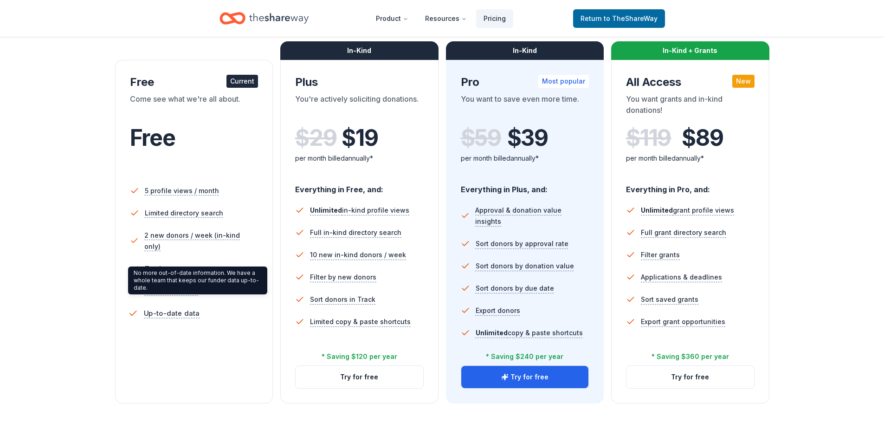
click at [171, 307] on span "Up-to-date data" at bounding box center [171, 313] width 56 height 12
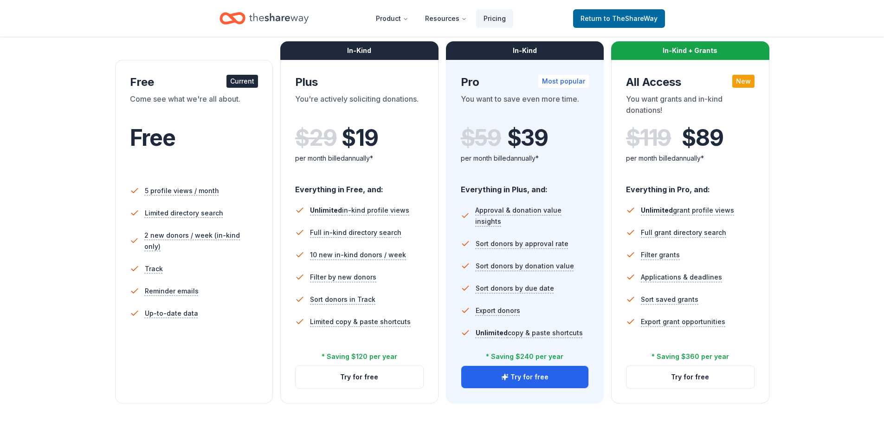
click at [179, 326] on div "5 profile views / month Limited directory search 2 new donors / week (in-kind o…" at bounding box center [194, 269] width 129 height 186
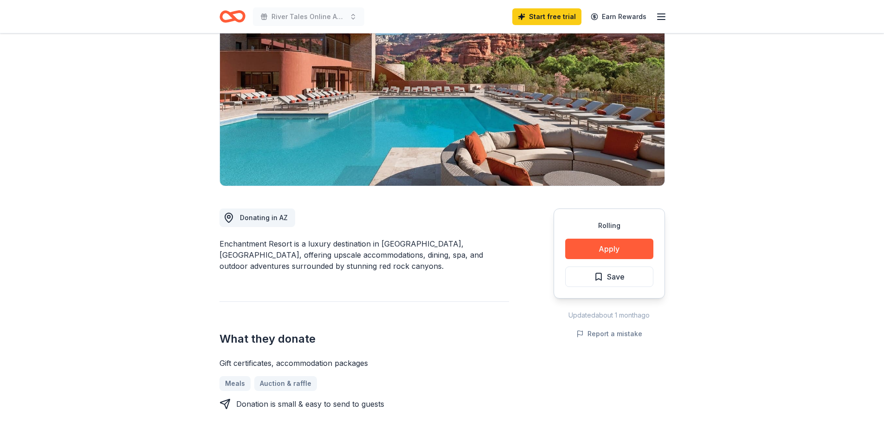
scroll to position [93, 0]
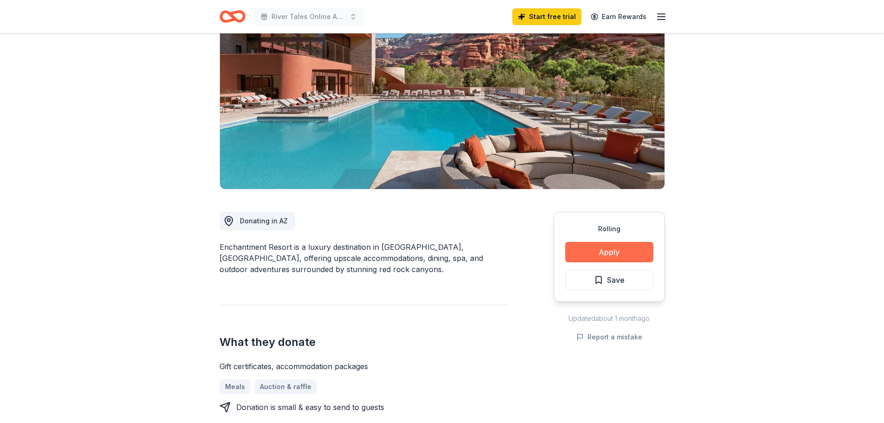
click at [608, 253] on button "Apply" at bounding box center [609, 252] width 88 height 20
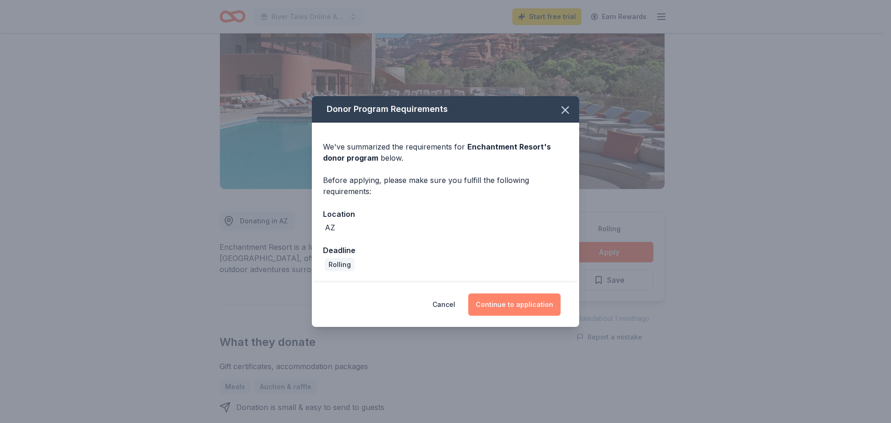
click at [524, 304] on button "Continue to application" at bounding box center [514, 304] width 92 height 22
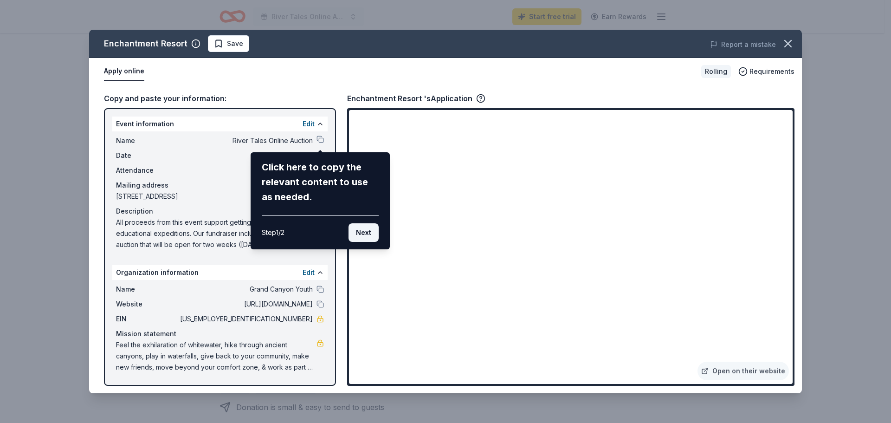
click at [357, 231] on button "Next" at bounding box center [364, 232] width 30 height 19
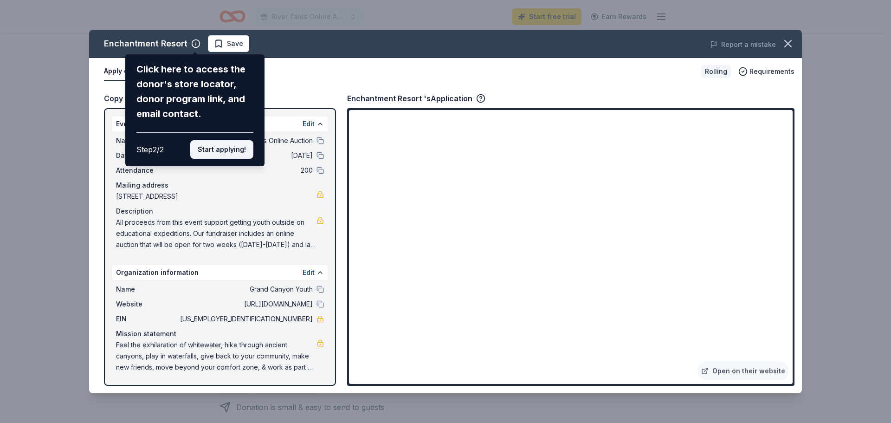
click at [227, 151] on button "Start applying!" at bounding box center [221, 149] width 63 height 19
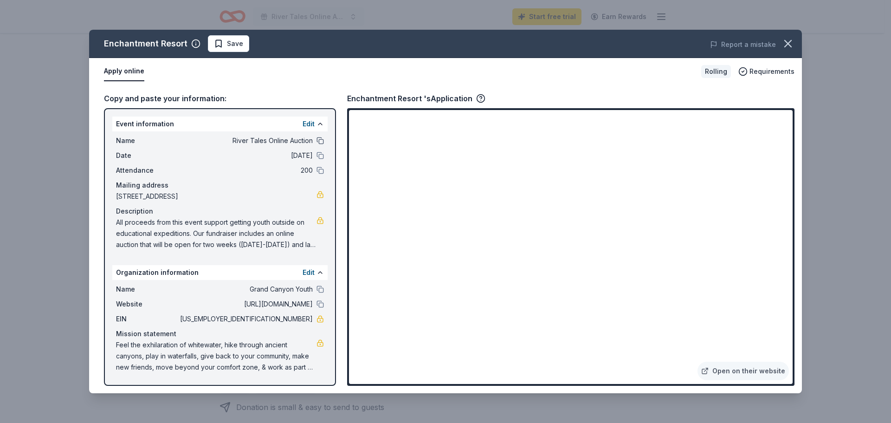
click at [323, 138] on button at bounding box center [320, 140] width 7 height 7
click at [787, 45] on icon "button" at bounding box center [788, 43] width 13 height 13
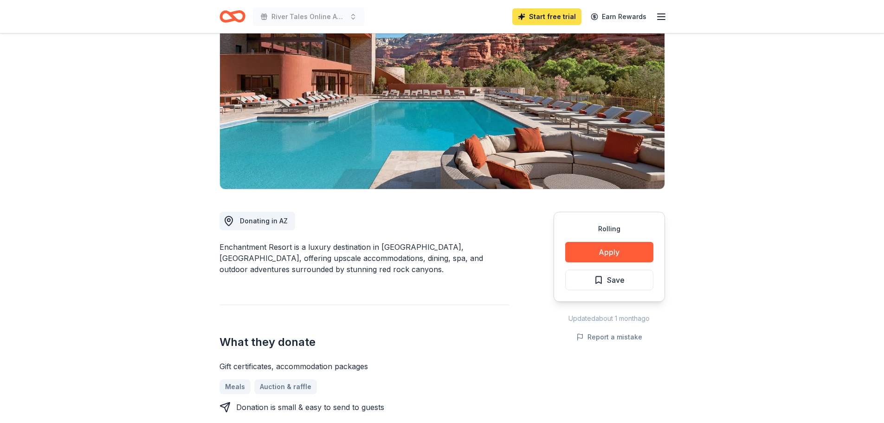
click at [556, 18] on link "Start free trial" at bounding box center [546, 16] width 69 height 17
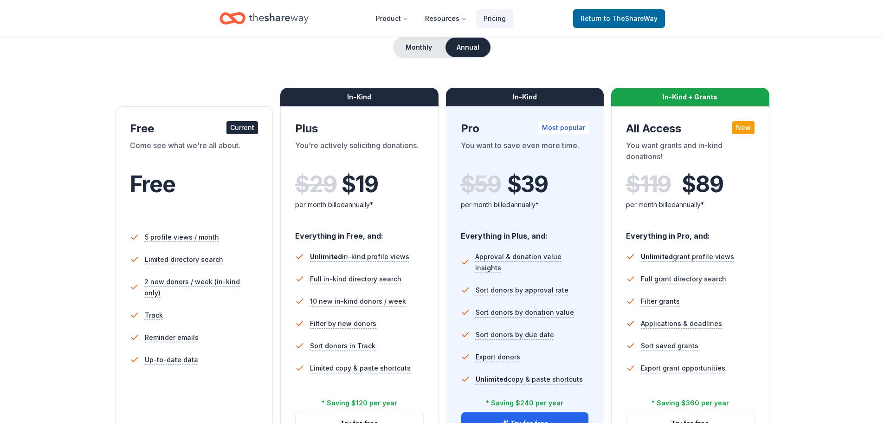
scroll to position [139, 0]
